Goal: Task Accomplishment & Management: Manage account settings

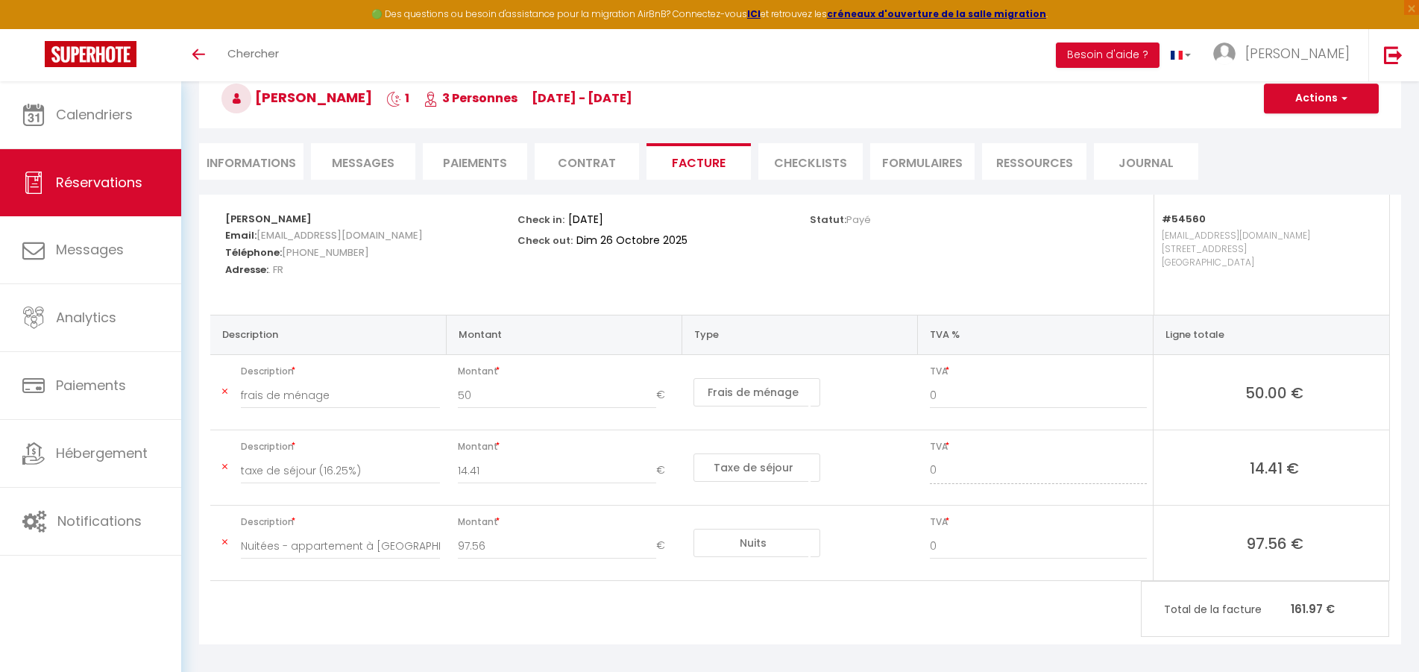
click at [92, 175] on span "Réservations" at bounding box center [99, 182] width 87 height 19
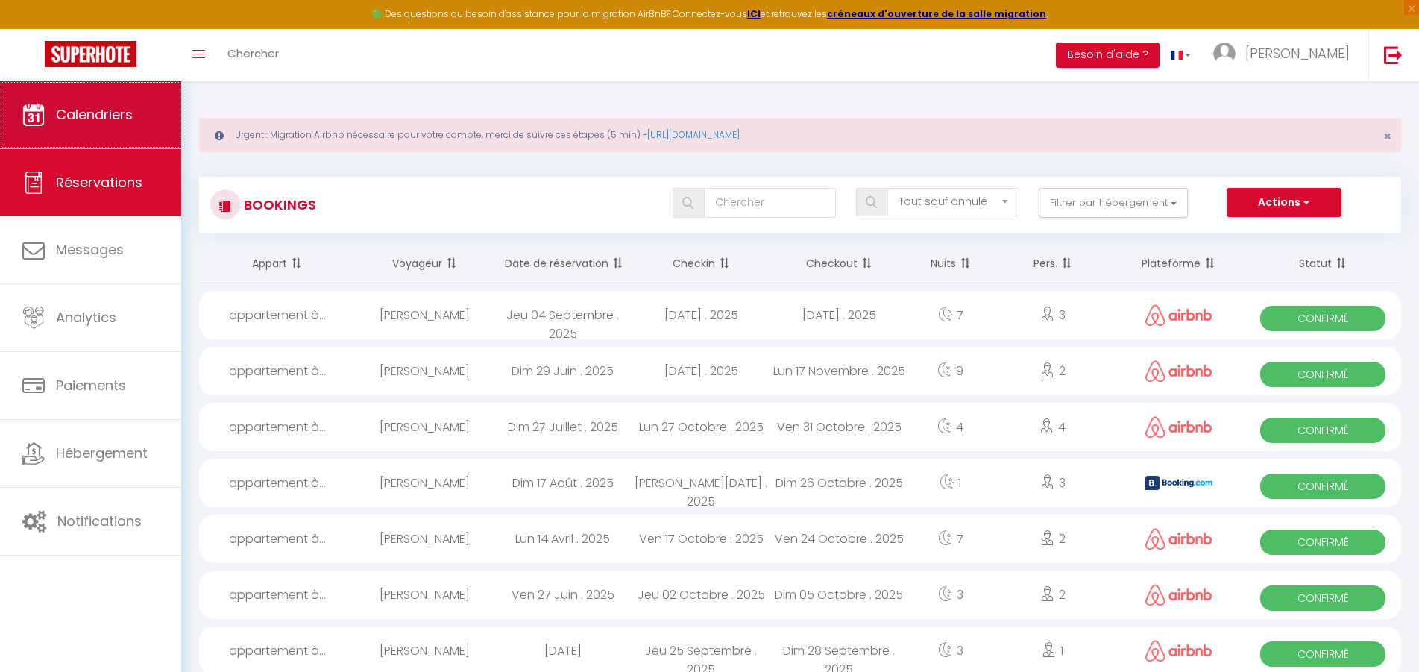
click at [104, 118] on span "Calendriers" at bounding box center [94, 114] width 77 height 19
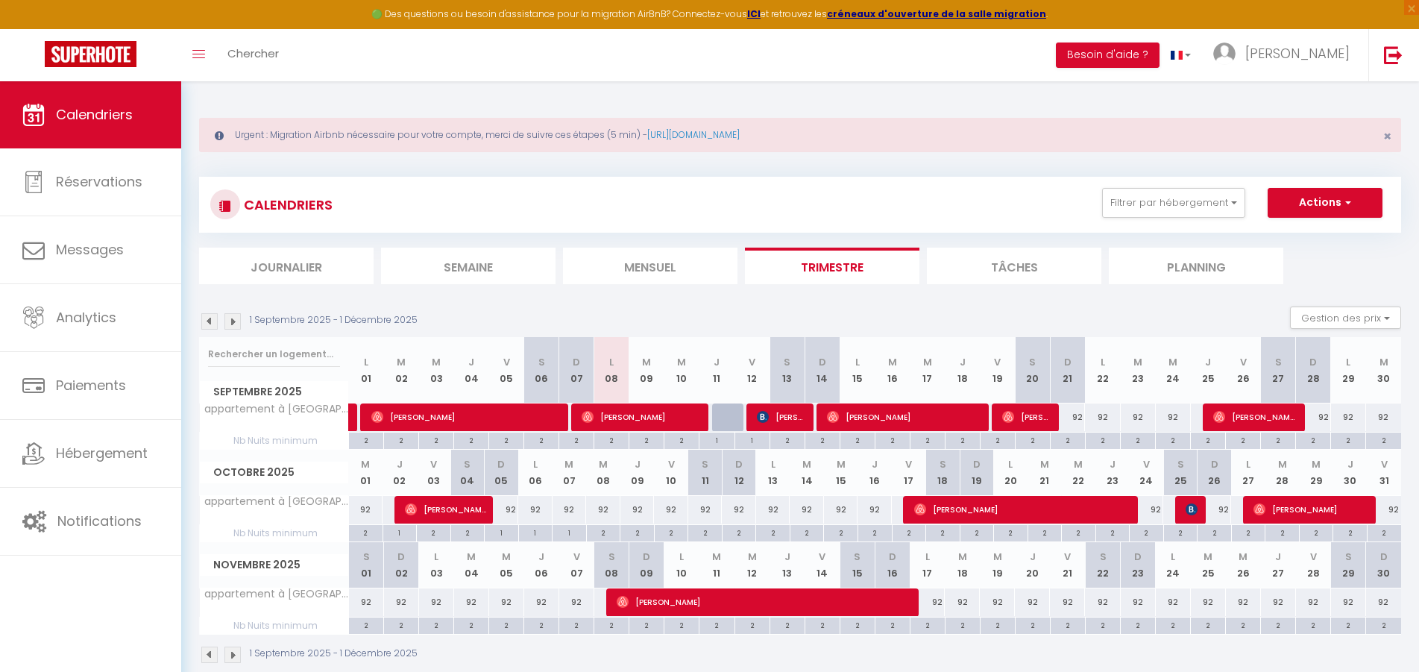
click at [1146, 534] on div "2" at bounding box center [1147, 532] width 34 height 14
type input "2"
type input "Ven 24 Octobre 2025"
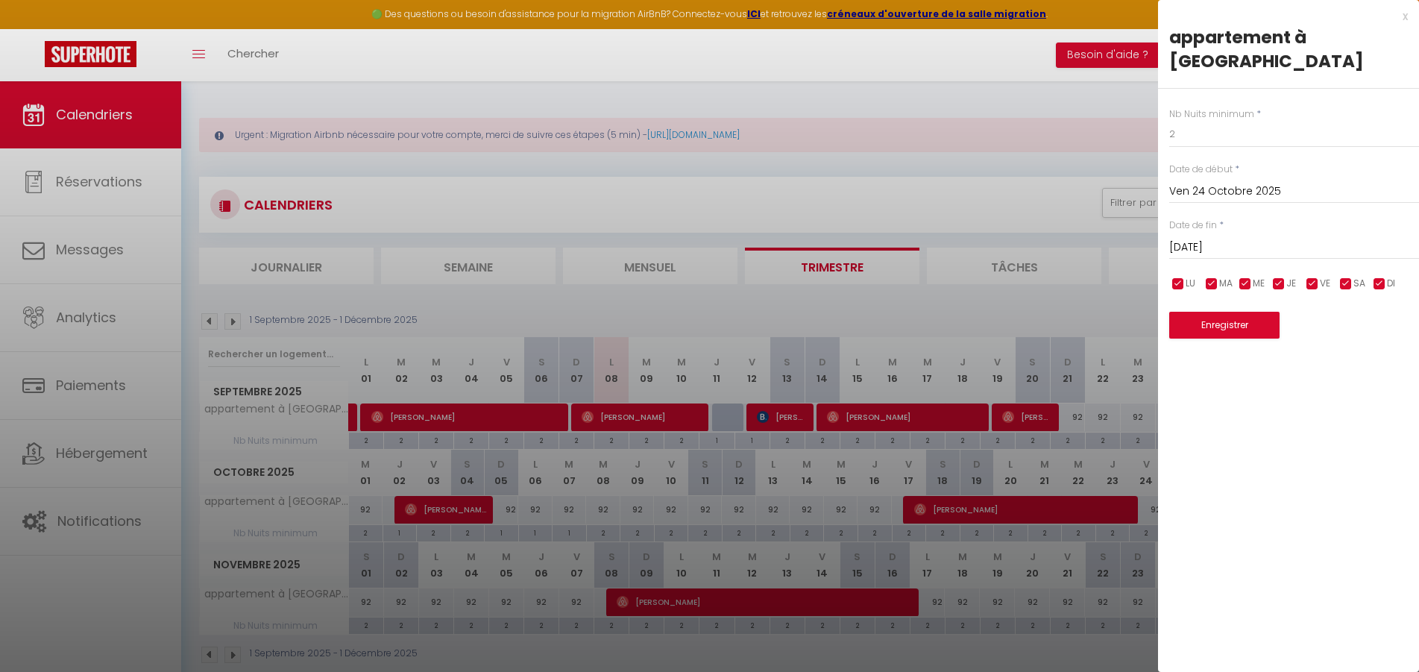
click at [1255, 249] on input "[DATE]" at bounding box center [1294, 247] width 250 height 19
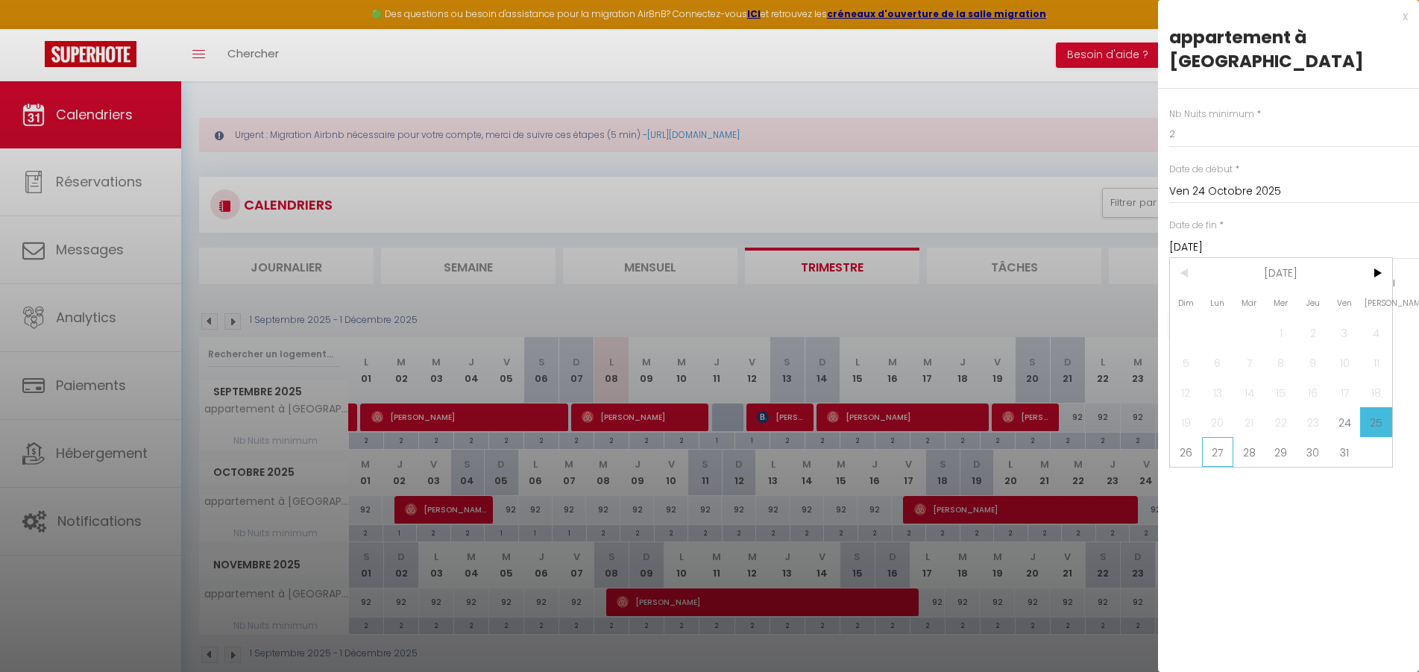
click at [1223, 462] on span "27" at bounding box center [1218, 452] width 32 height 30
type input "Lun 27 Octobre 2025"
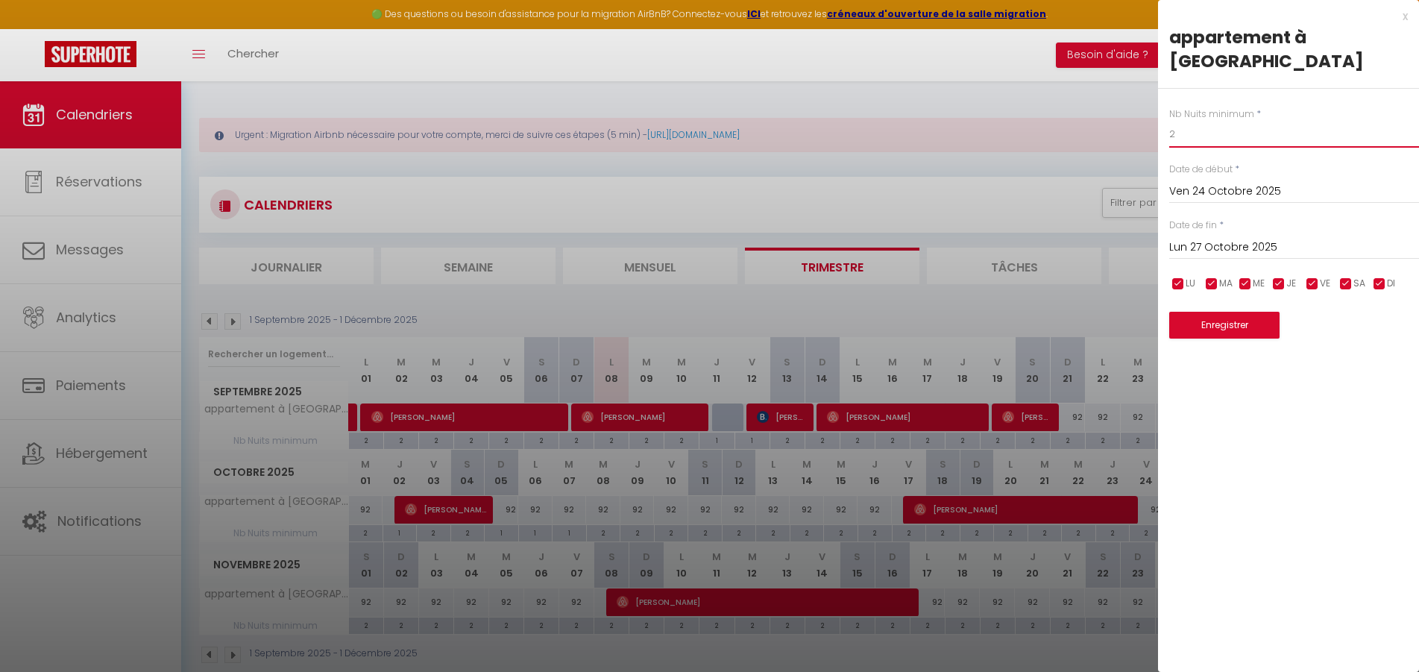
click at [1220, 138] on input "2" at bounding box center [1294, 134] width 250 height 27
click at [1219, 138] on input "2" at bounding box center [1294, 134] width 250 height 27
type input "1"
click at [1231, 318] on button "Enregistrer" at bounding box center [1224, 325] width 110 height 27
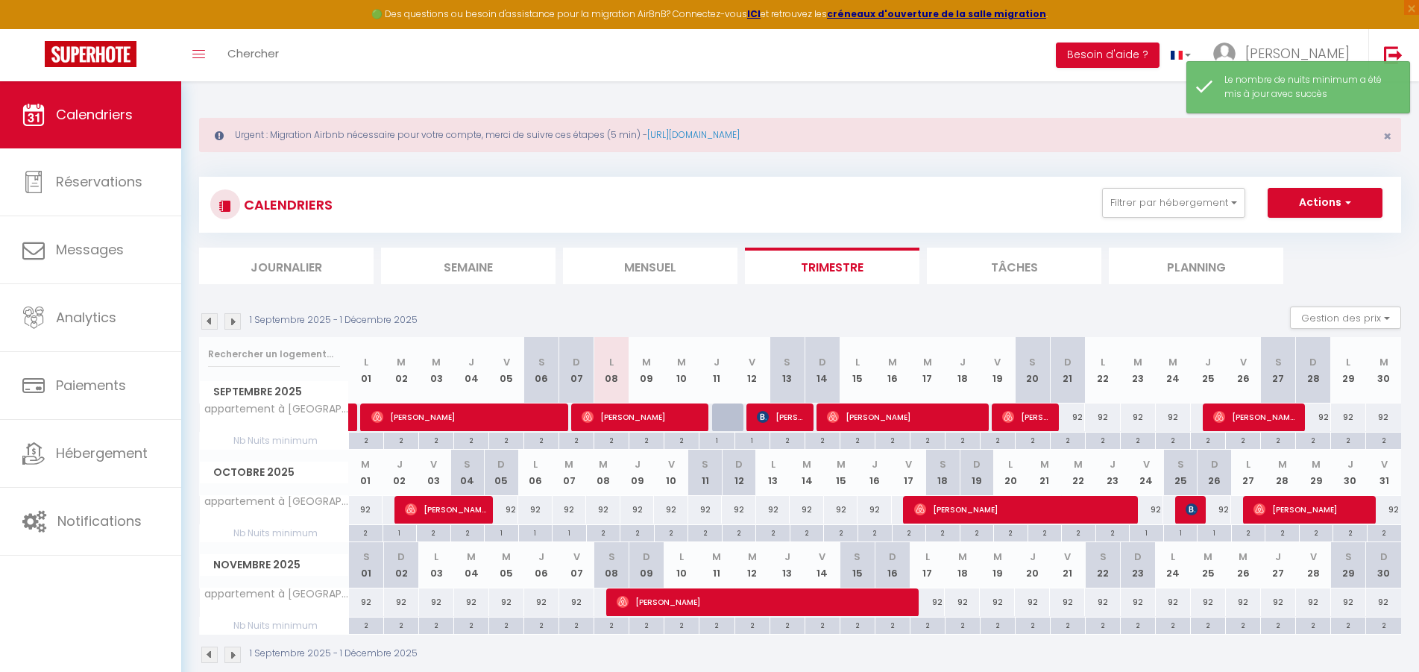
click at [1248, 534] on div "2" at bounding box center [1249, 532] width 34 height 14
type input "2"
type input "Lun 27 Octobre 2025"
type input "[DATE]"
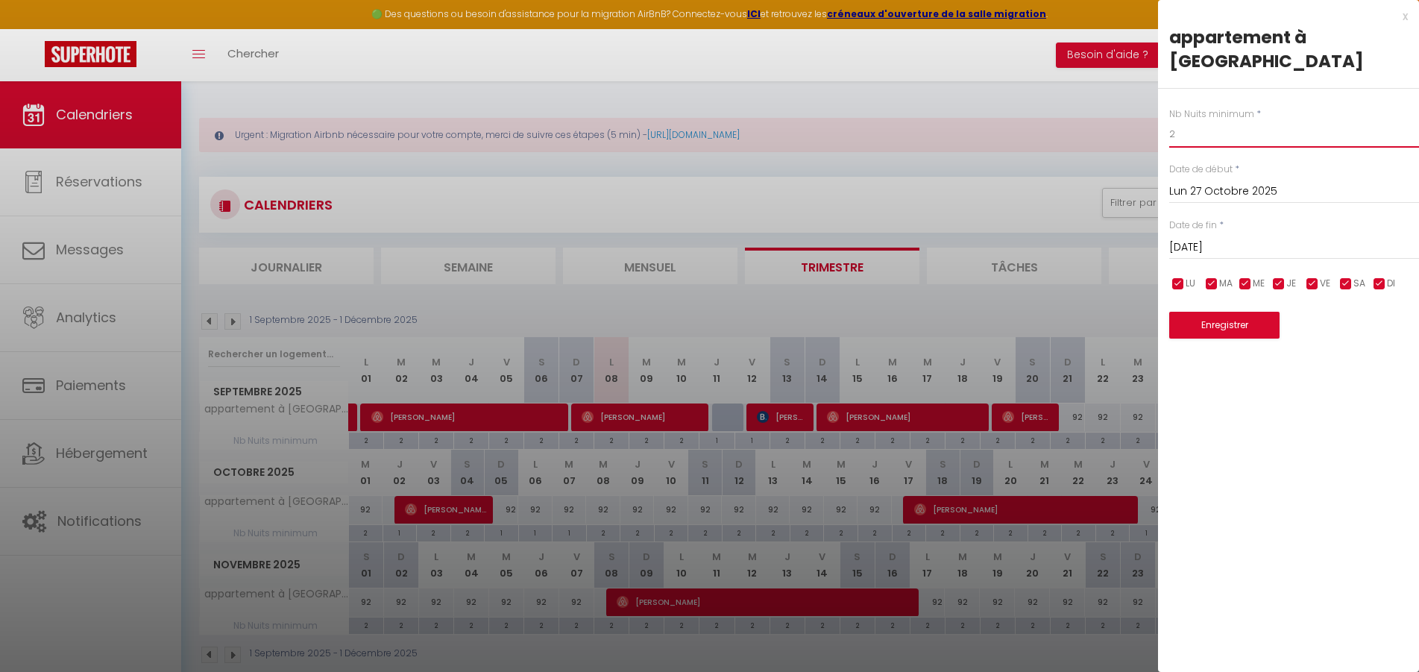
click at [1221, 131] on input "2" at bounding box center [1294, 134] width 250 height 27
type input "1"
click at [1210, 334] on button "Enregistrer" at bounding box center [1224, 325] width 110 height 27
